Goal: Task Accomplishment & Management: Manage account settings

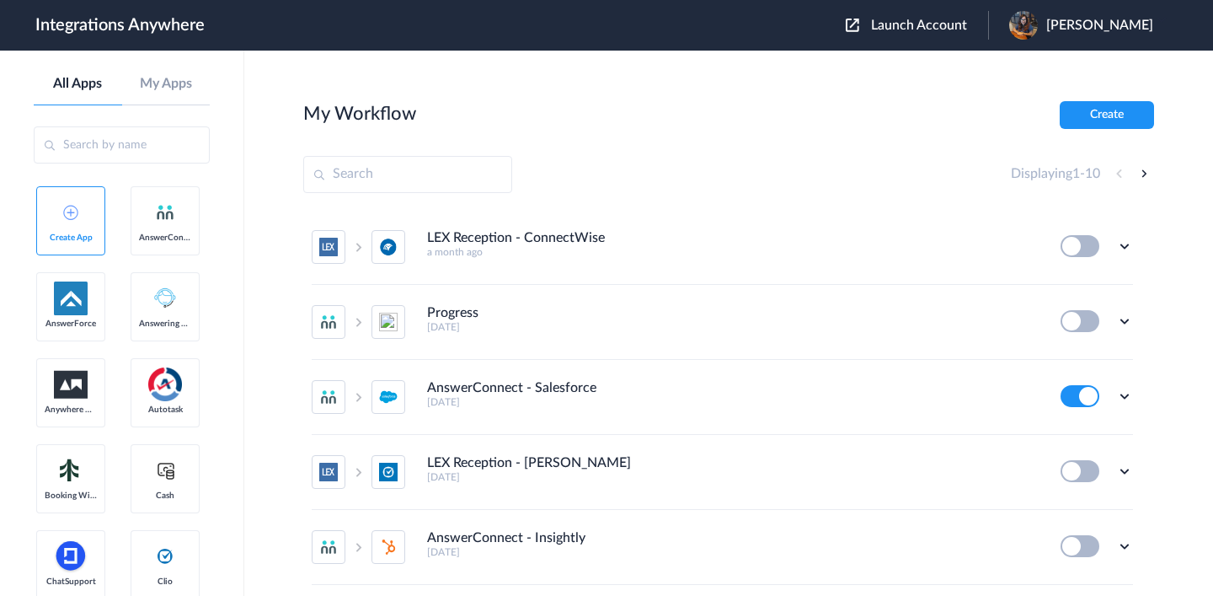
click at [875, 25] on button "Launch Account" at bounding box center [917, 26] width 142 height 16
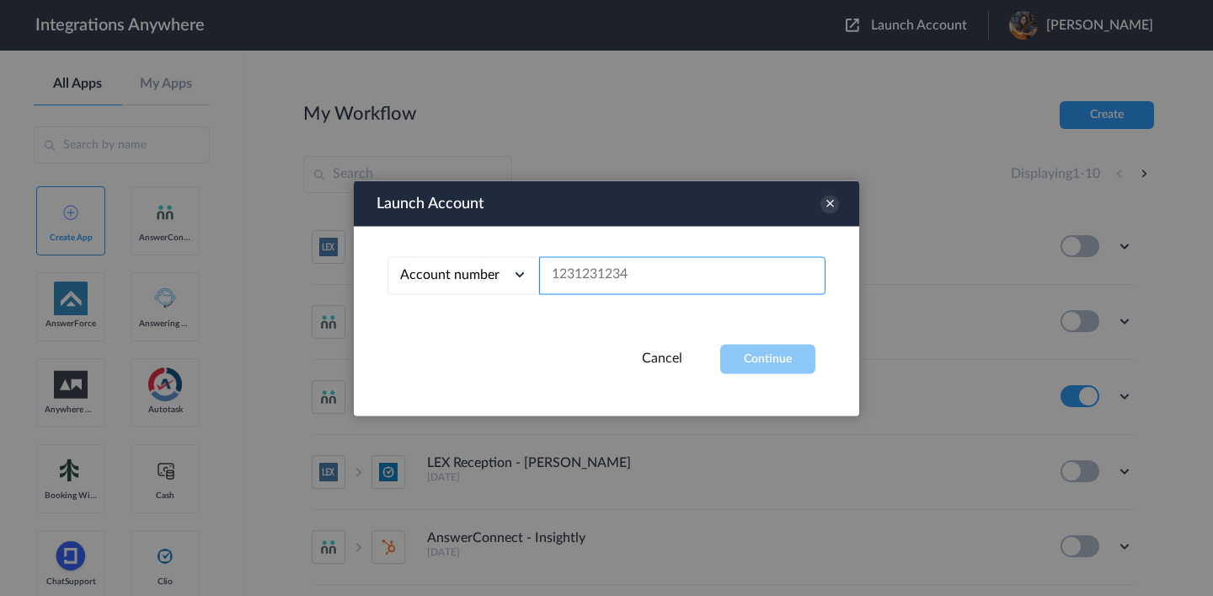
click at [721, 270] on input "text" at bounding box center [682, 275] width 286 height 38
paste input "8973204512"
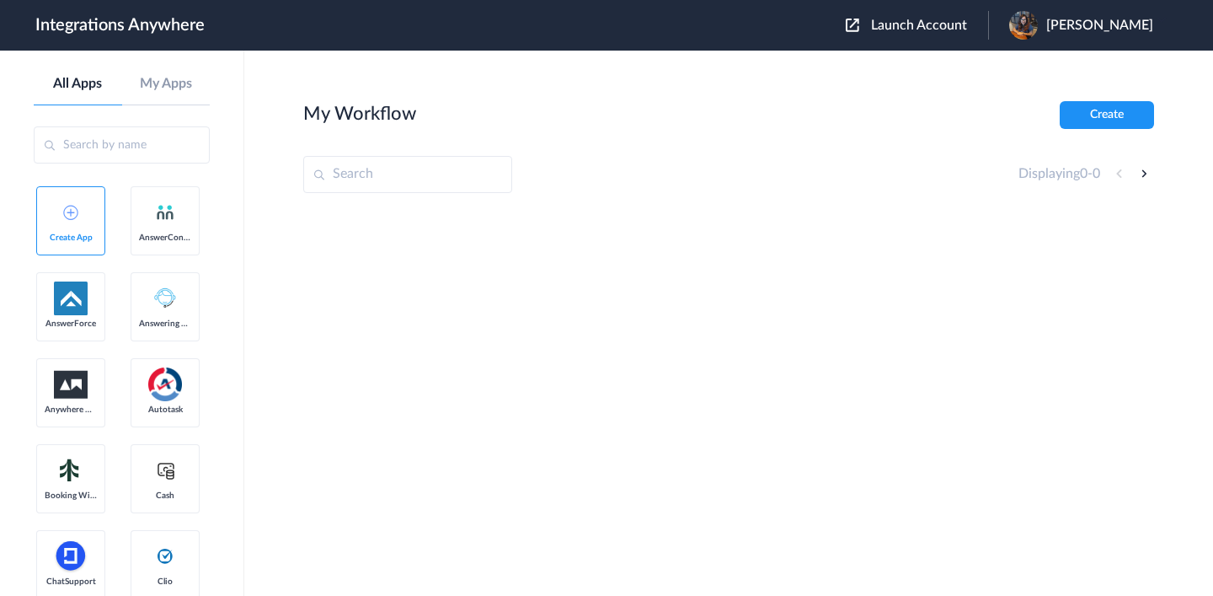
click at [1038, 31] on img at bounding box center [1023, 25] width 29 height 29
click at [880, 21] on button "Launch Account" at bounding box center [917, 26] width 142 height 16
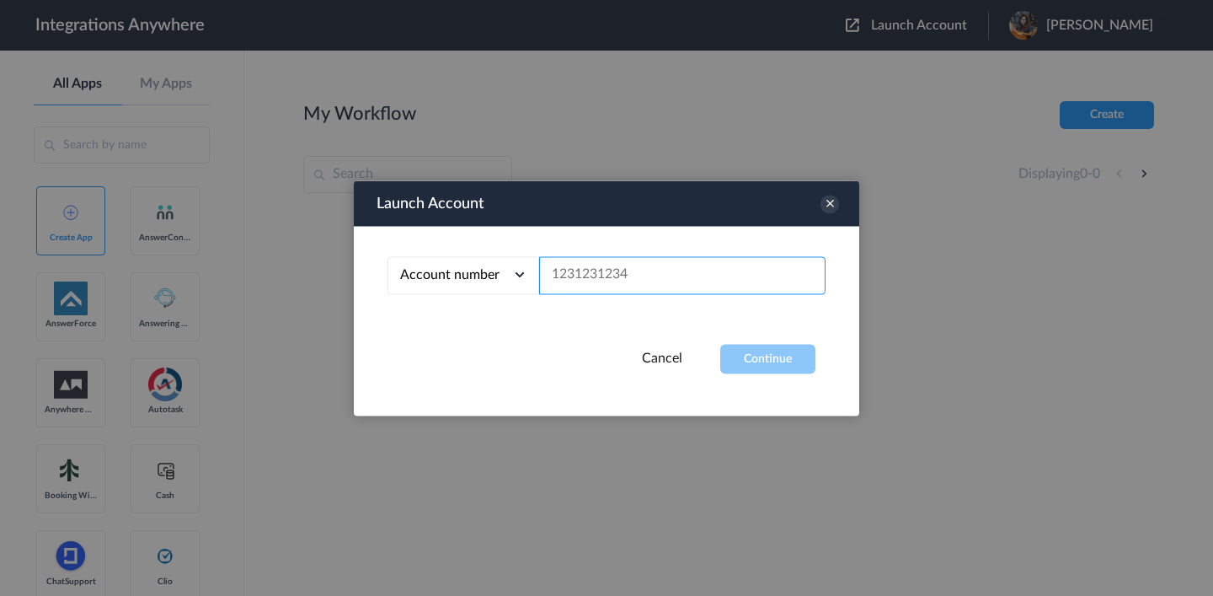
click at [719, 269] on input "text" at bounding box center [682, 275] width 286 height 38
paste input "8973204512"
type input "8973204512"
click at [763, 349] on button "Continue" at bounding box center [767, 358] width 95 height 29
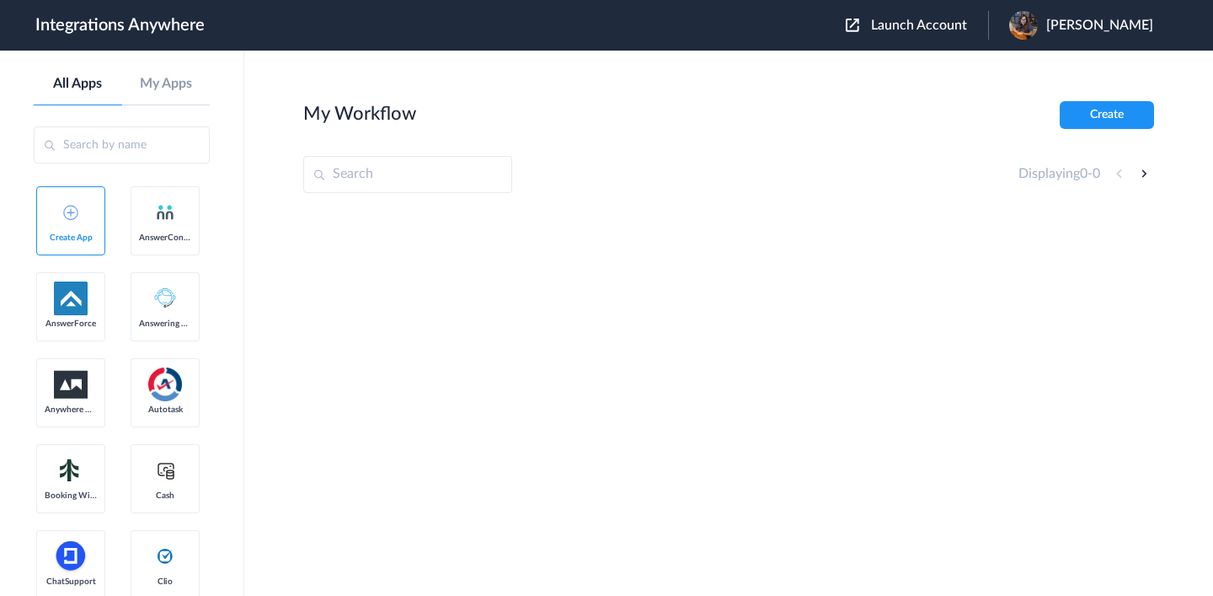
click at [1028, 28] on img at bounding box center [1023, 25] width 29 height 29
click at [1025, 67] on link "Logout" at bounding box center [1018, 68] width 35 height 12
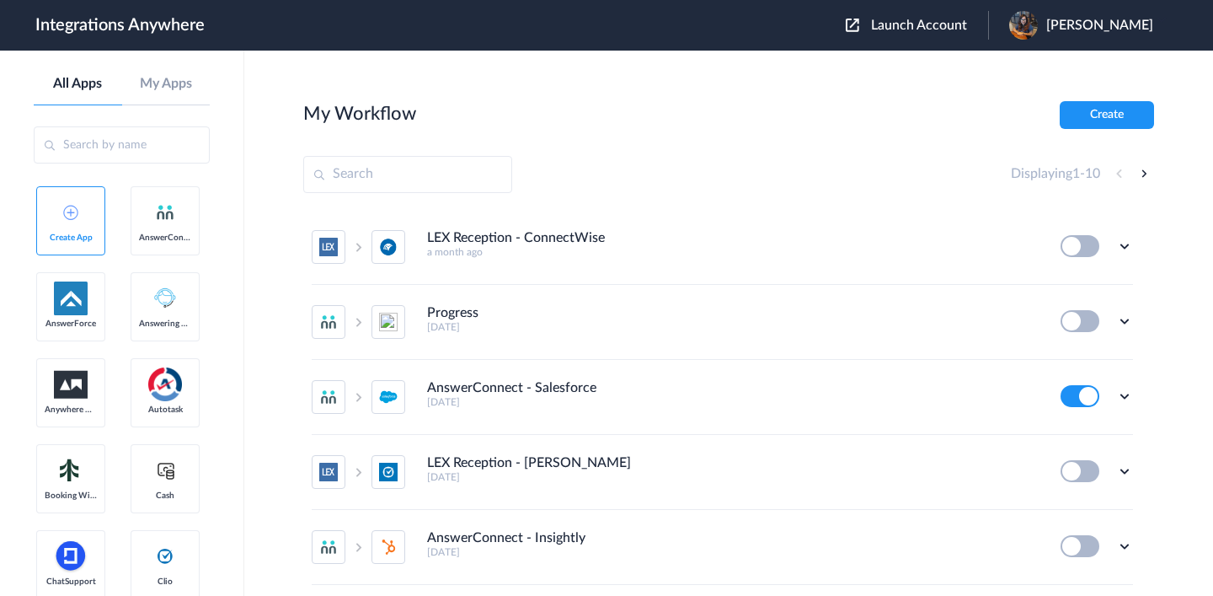
click at [901, 35] on div "Launch Account Devitha Kannan My Account Logout" at bounding box center [1008, 25] width 324 height 29
click at [859, 24] on img at bounding box center [852, 25] width 13 height 13
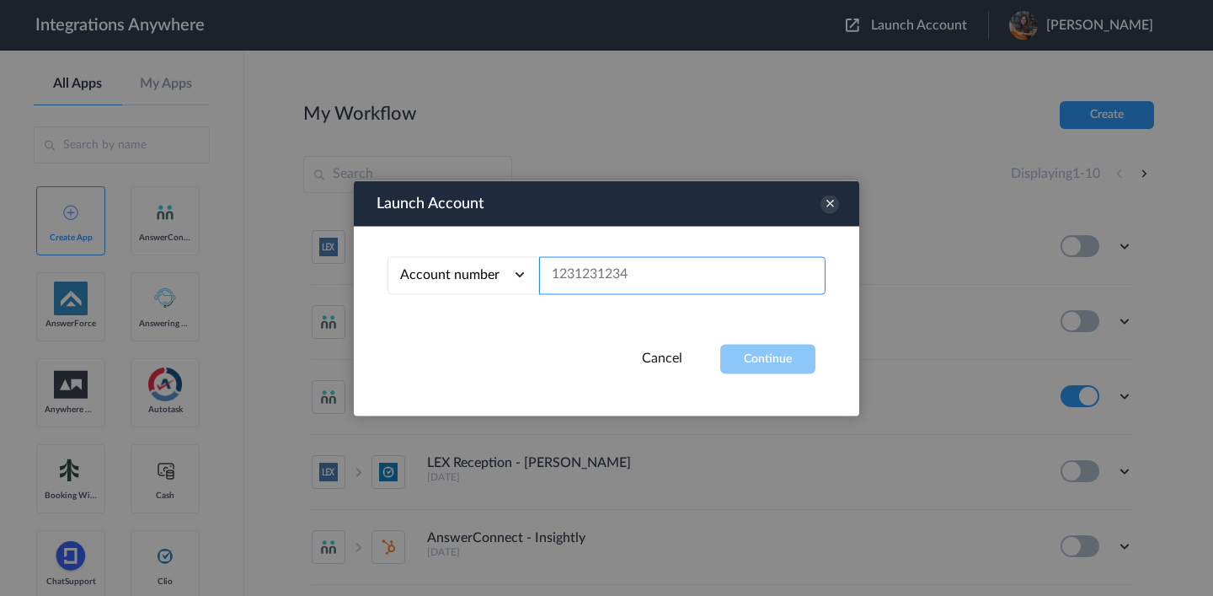
click at [623, 272] on input "text" at bounding box center [682, 275] width 286 height 38
paste input "8973204512"
type input "8973204512"
click at [766, 361] on button "Continue" at bounding box center [767, 358] width 95 height 29
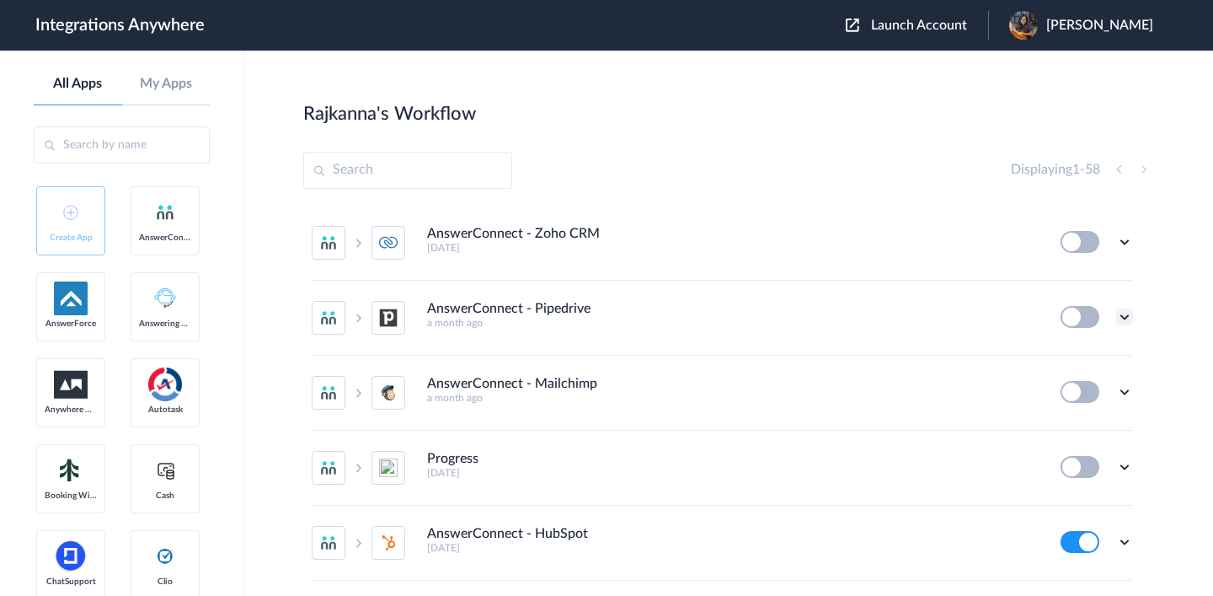
click at [1124, 317] on icon at bounding box center [1124, 316] width 17 height 17
click at [1089, 415] on span "Delete" at bounding box center [1073, 418] width 34 height 12
click at [1089, 415] on span "Are you sure?" at bounding box center [1066, 425] width 60 height 26
